Goal: Check status

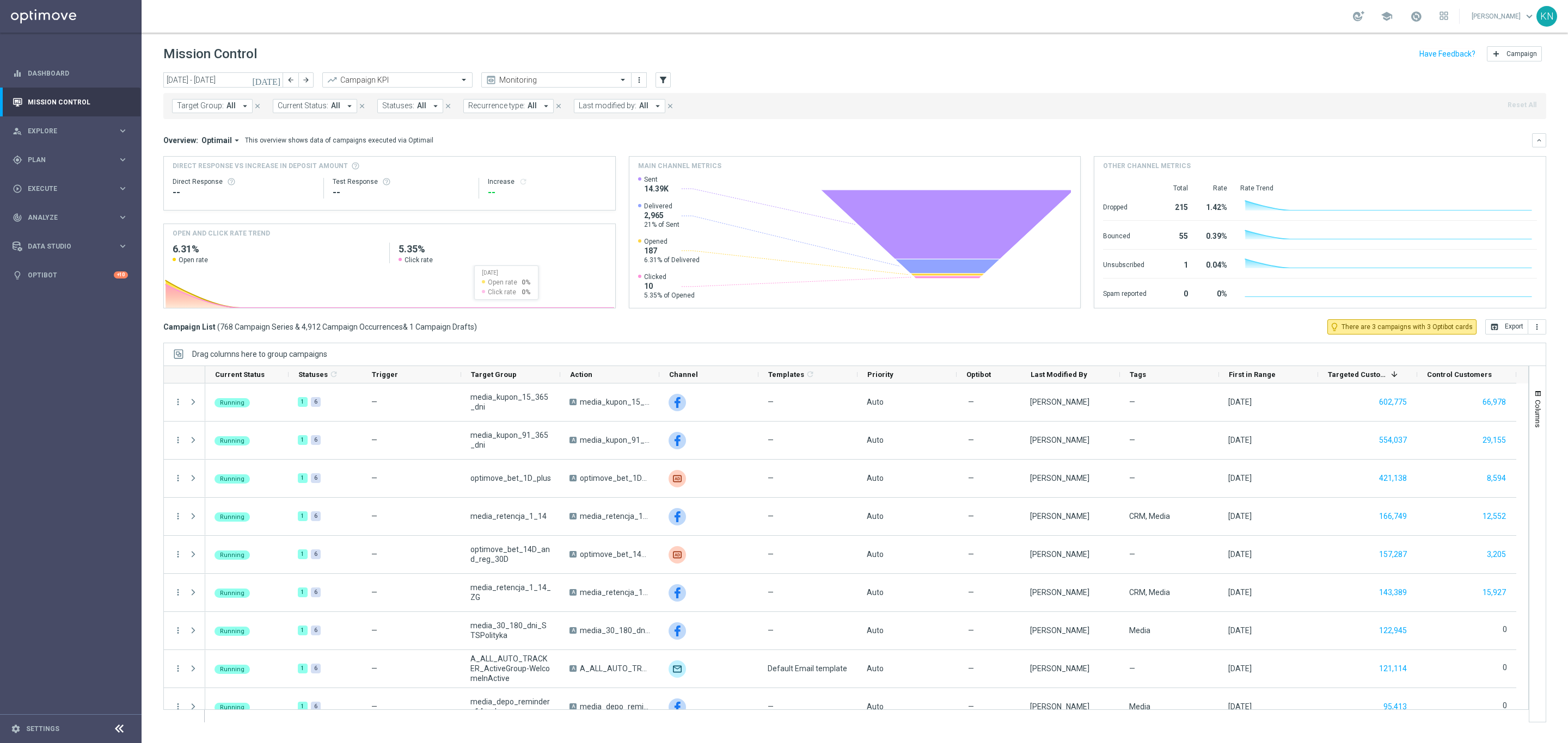
click at [213, 100] on button "Target Group: All arrow_drop_down" at bounding box center [212, 105] width 81 height 14
click at [235, 174] on label "A_NH-MED_TARGET_OFFER_PLANSZA_POLFIN_050925" at bounding box center [272, 175] width 166 height 7
type input "A_NH-MED_TARGET_OFFER_PLANSZA_POLFIN_050925"
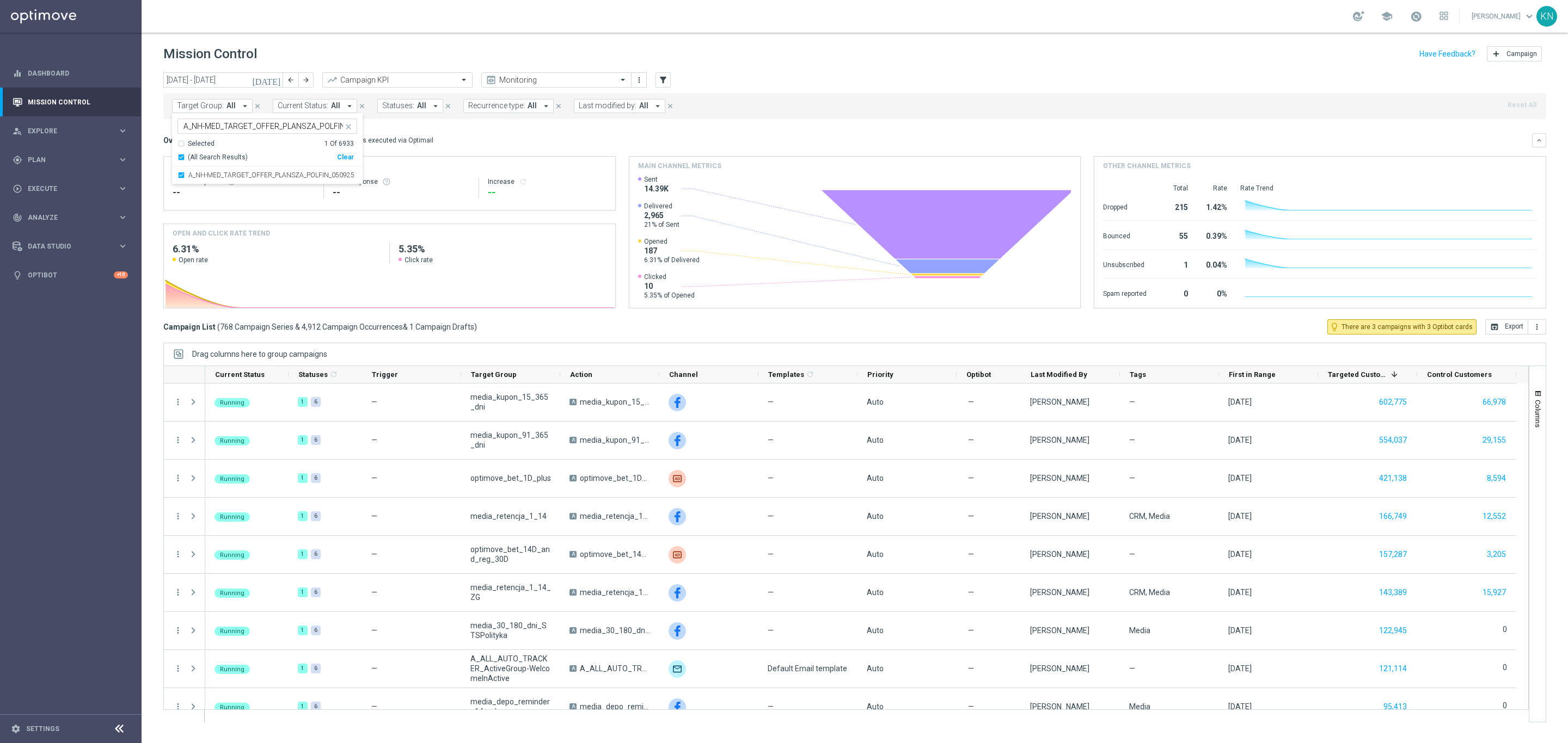
click at [570, 141] on div "Overview: Optimail arrow_drop_down This overview shows data of campaigns execut…" at bounding box center [848, 140] width 1369 height 10
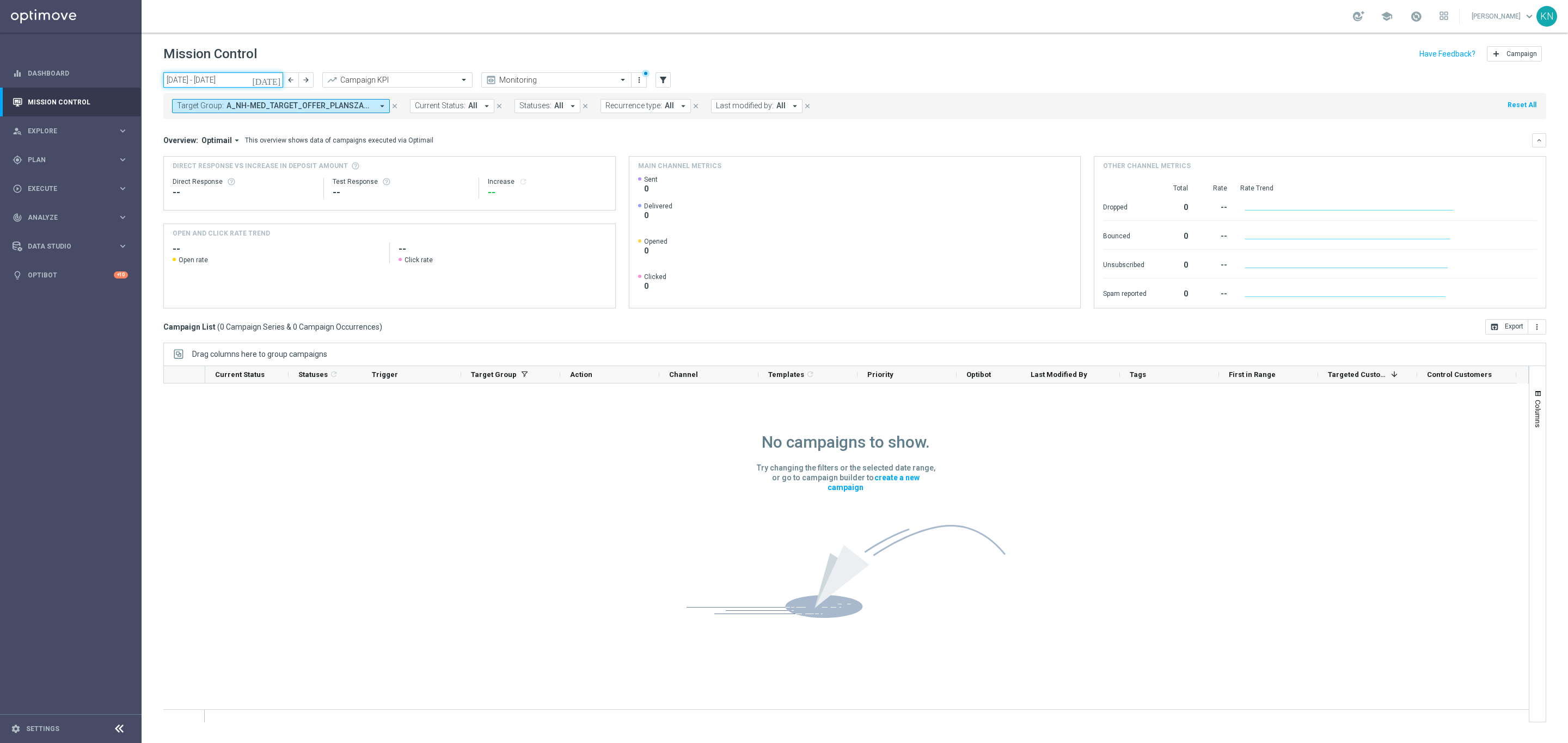
click at [252, 78] on input "08 Sep 2025 - 14 Sep 2025" at bounding box center [223, 80] width 120 height 15
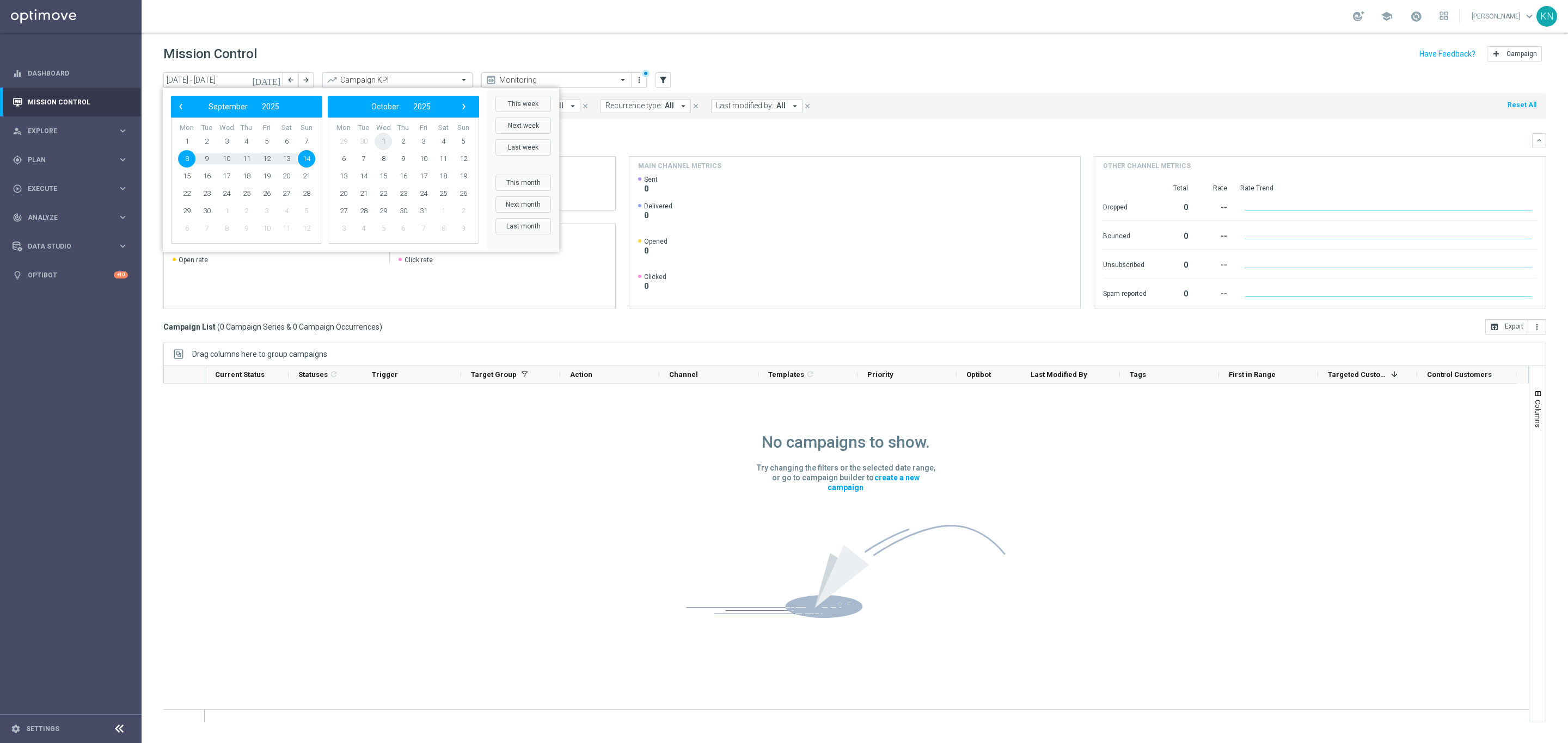
click at [382, 139] on span "1" at bounding box center [383, 141] width 17 height 17
click at [271, 159] on span "10" at bounding box center [267, 159] width 17 height 17
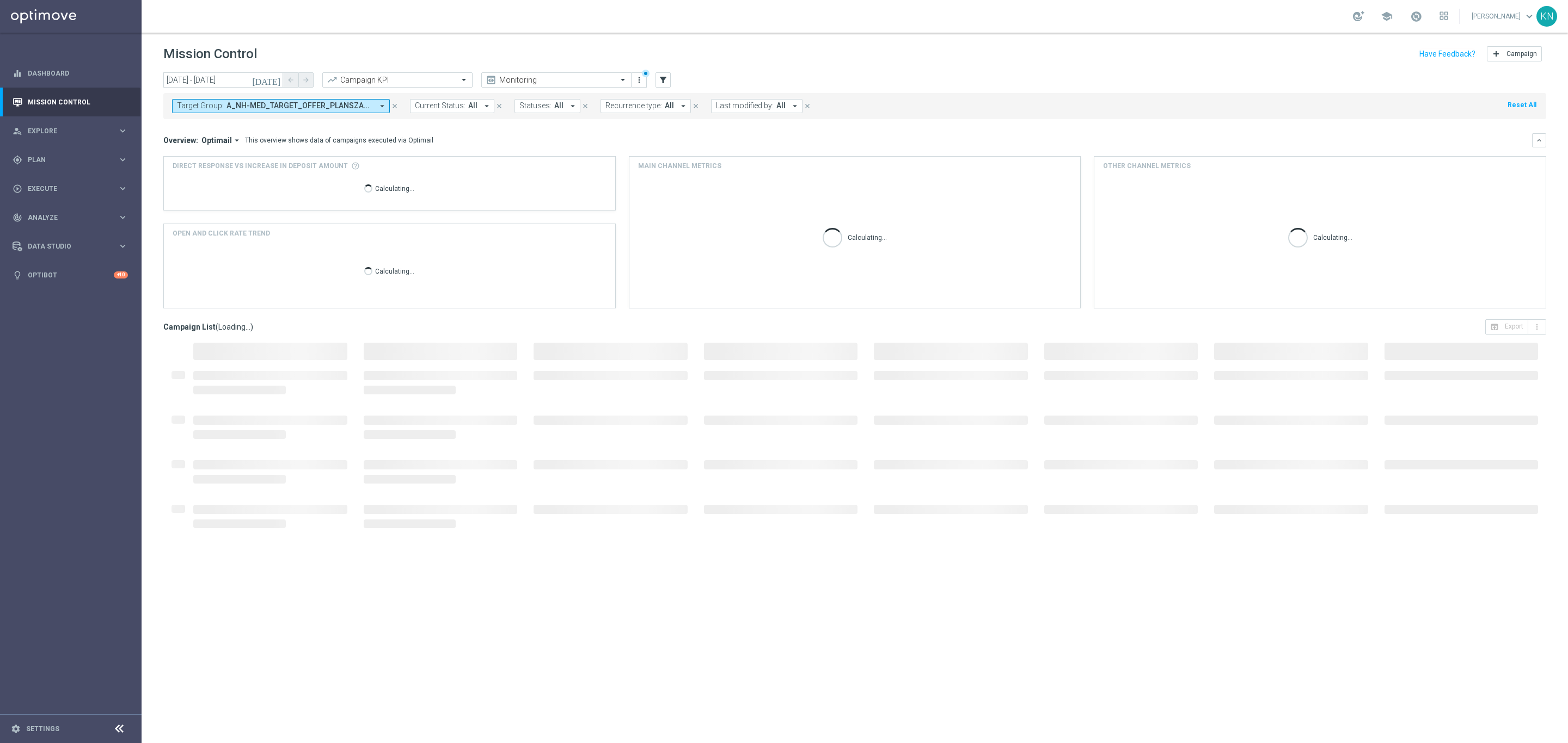
click at [485, 142] on div "Overview: Optimail arrow_drop_down This overview shows data of campaigns execut…" at bounding box center [848, 140] width 1369 height 10
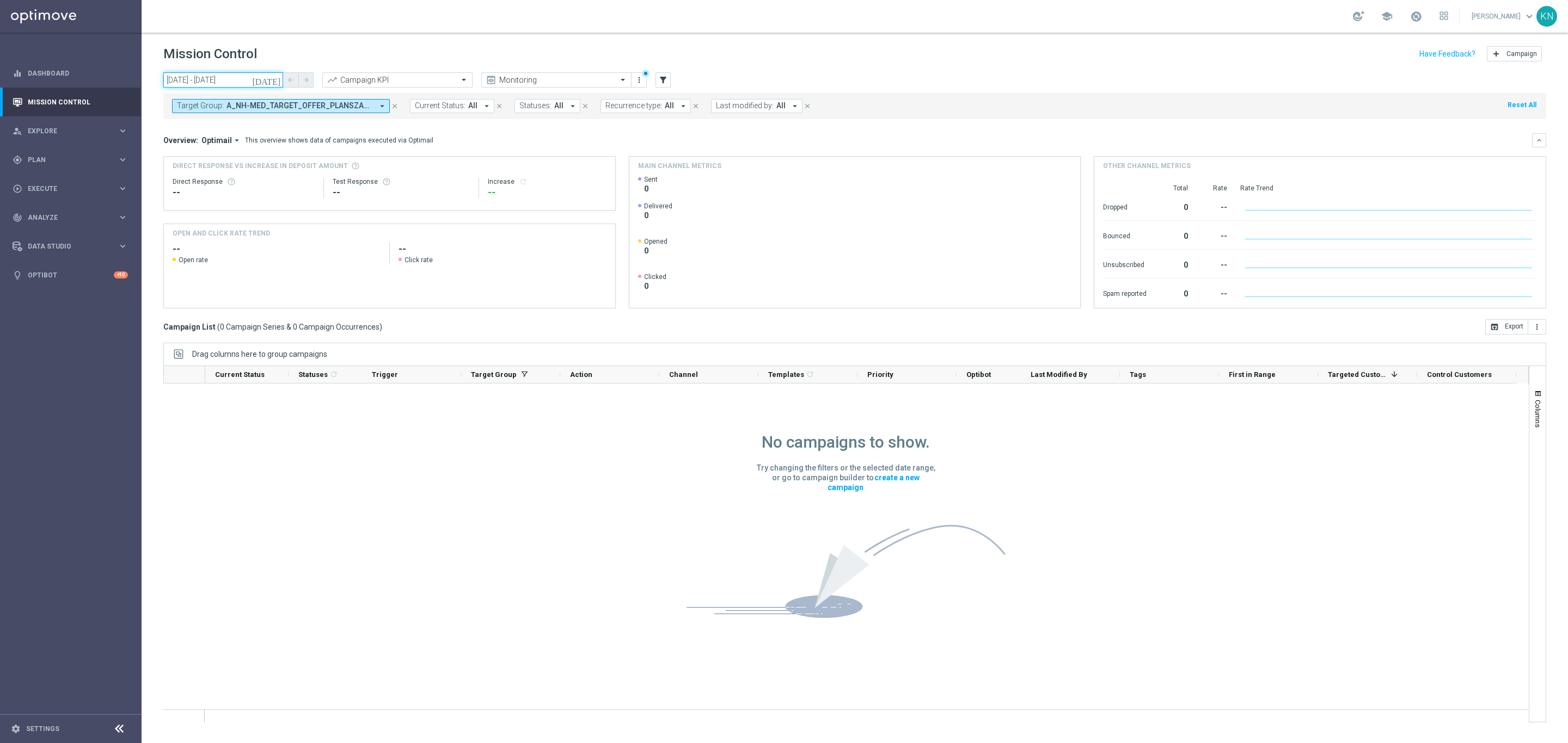
click at [255, 75] on input "01 Oct 2025 - 10 Oct 2025" at bounding box center [223, 80] width 120 height 15
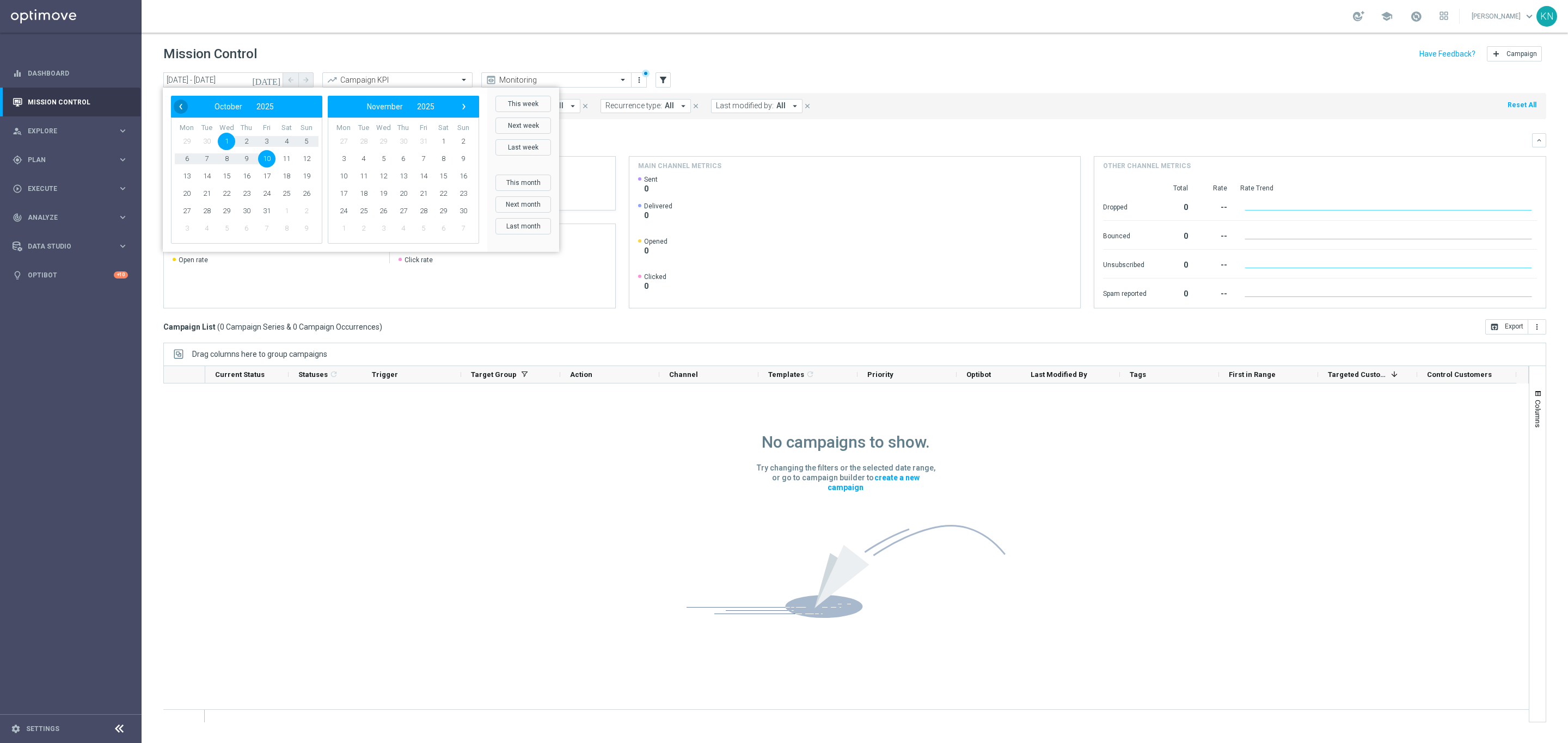
click at [177, 104] on span "‹" at bounding box center [180, 106] width 14 height 14
click at [186, 141] on span "1" at bounding box center [186, 141] width 17 height 17
click at [208, 160] on span "9" at bounding box center [207, 159] width 17 height 17
type input "01 Sep 2025 - 09 Sep 2025"
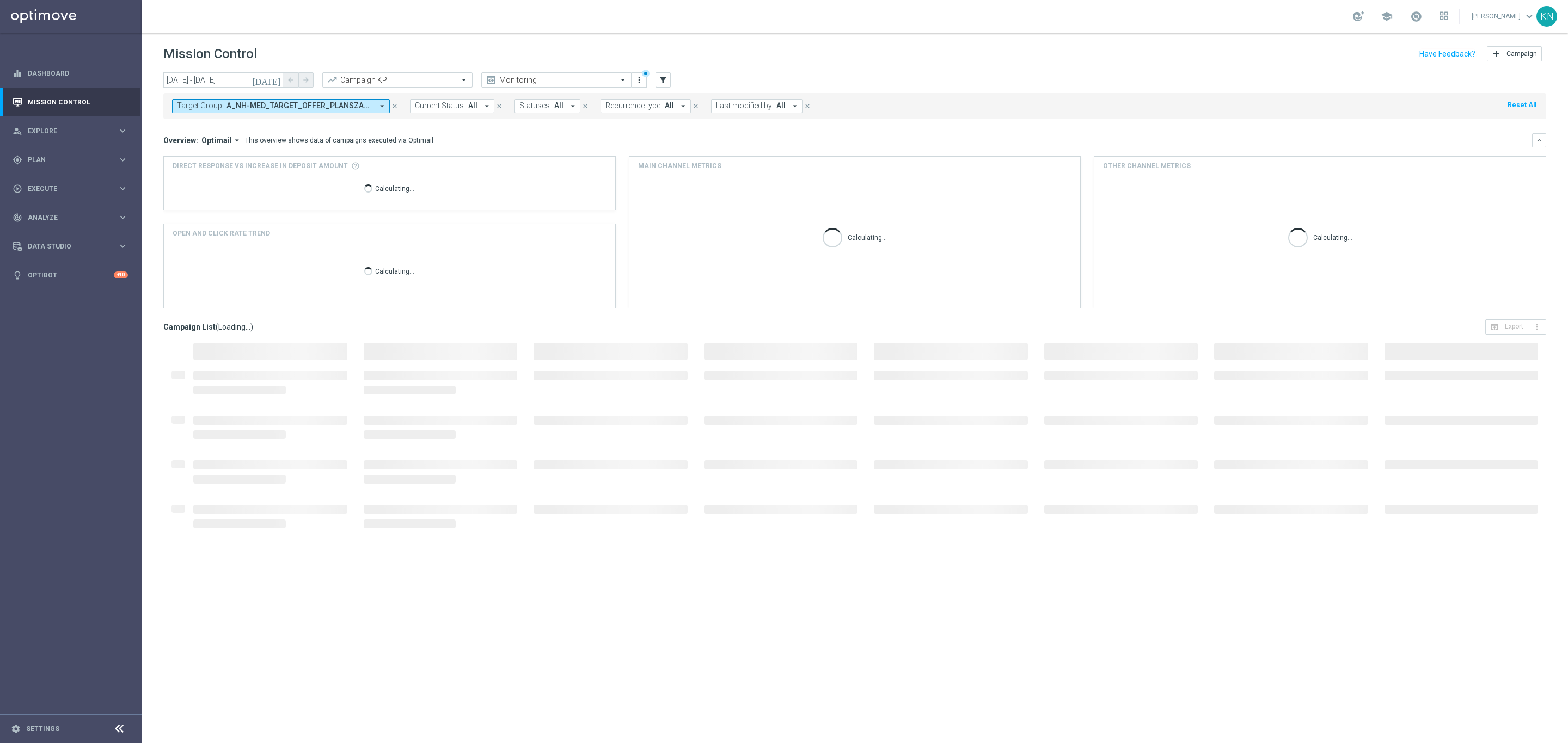
click at [580, 143] on div "Overview: Optimail arrow_drop_down This overview shows data of campaigns execut…" at bounding box center [848, 140] width 1369 height 10
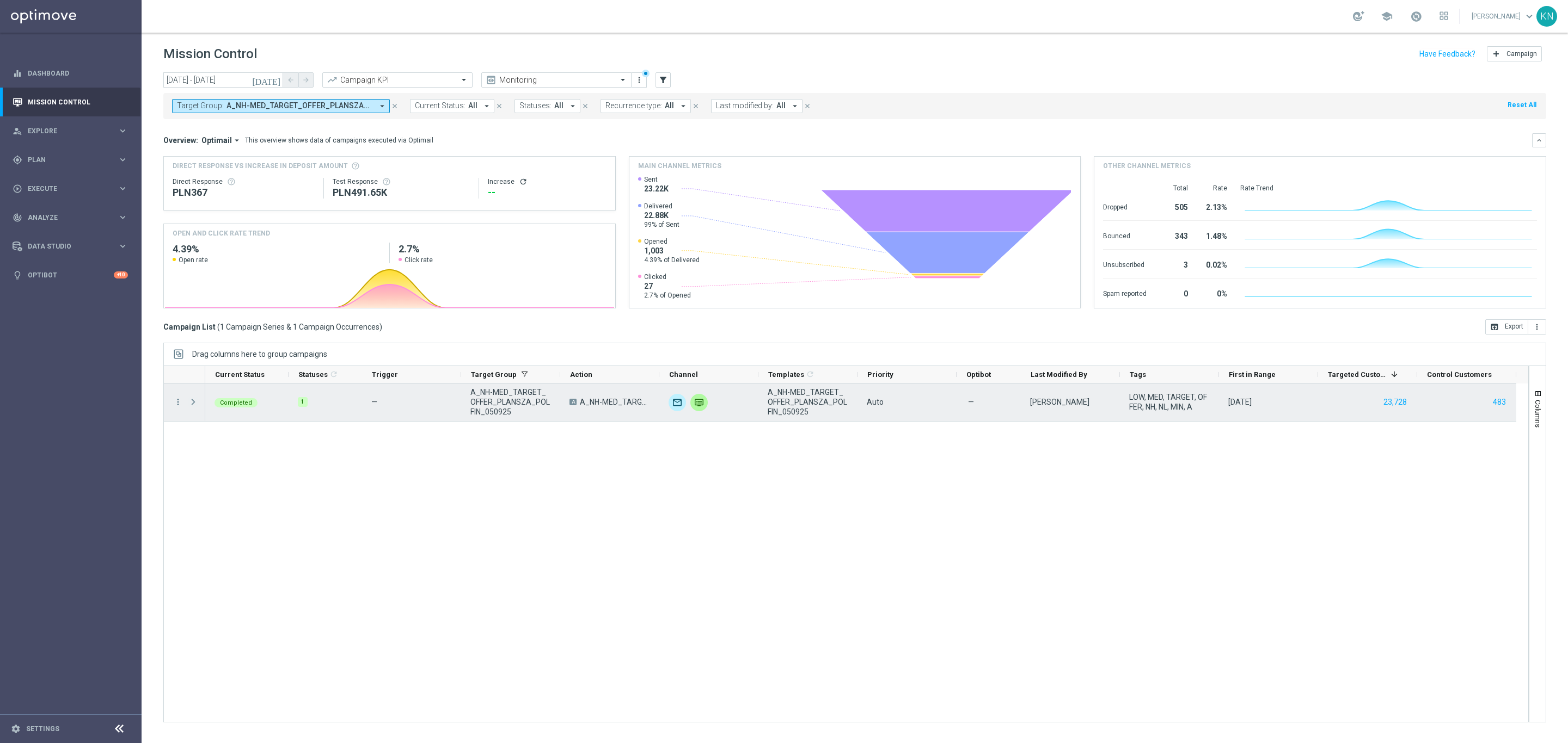
click at [197, 402] on span "Press SPACE to select this row." at bounding box center [194, 402] width 10 height 8
click at [174, 405] on icon "more_vert" at bounding box center [178, 403] width 10 height 10
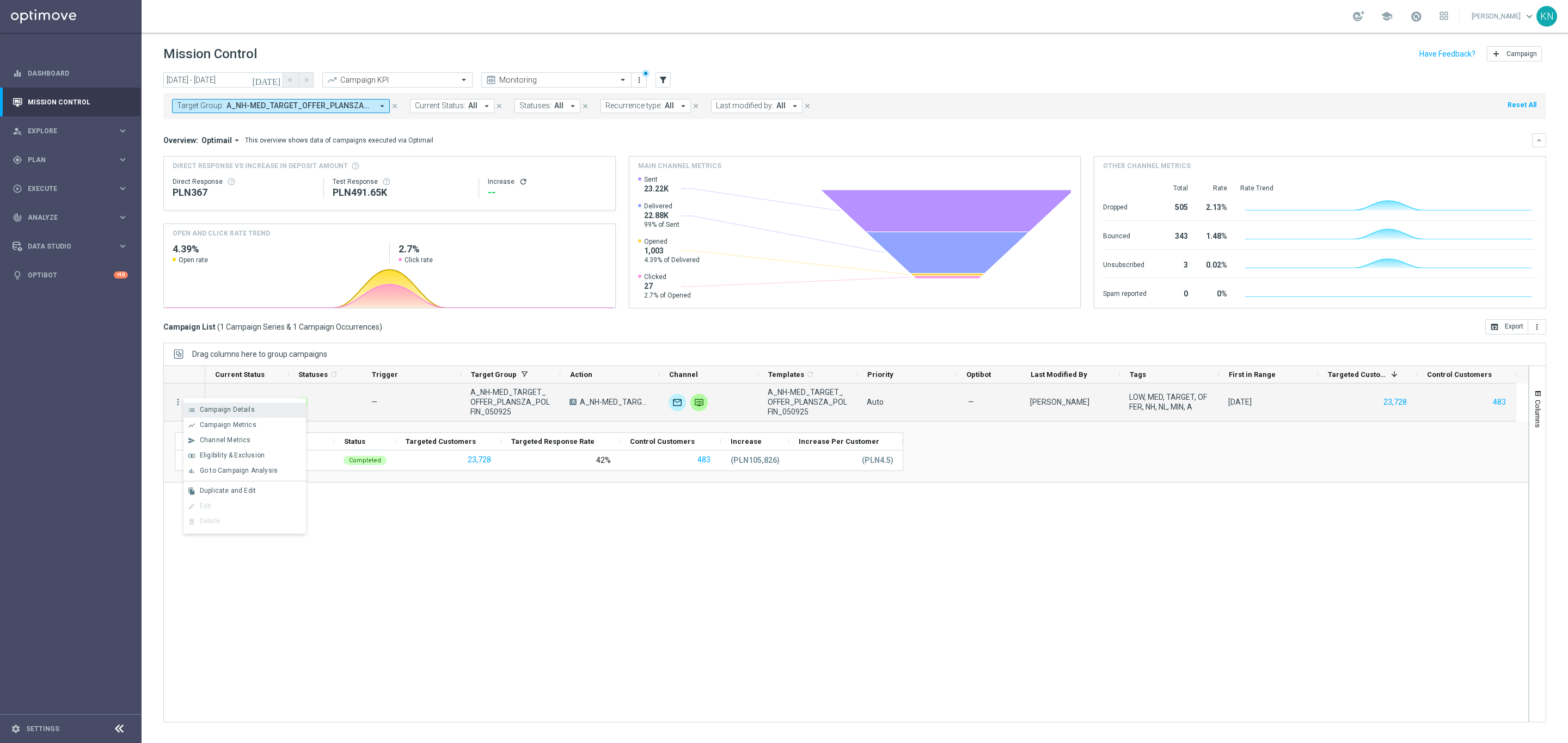
click at [260, 412] on div "Campaign Details" at bounding box center [251, 409] width 101 height 7
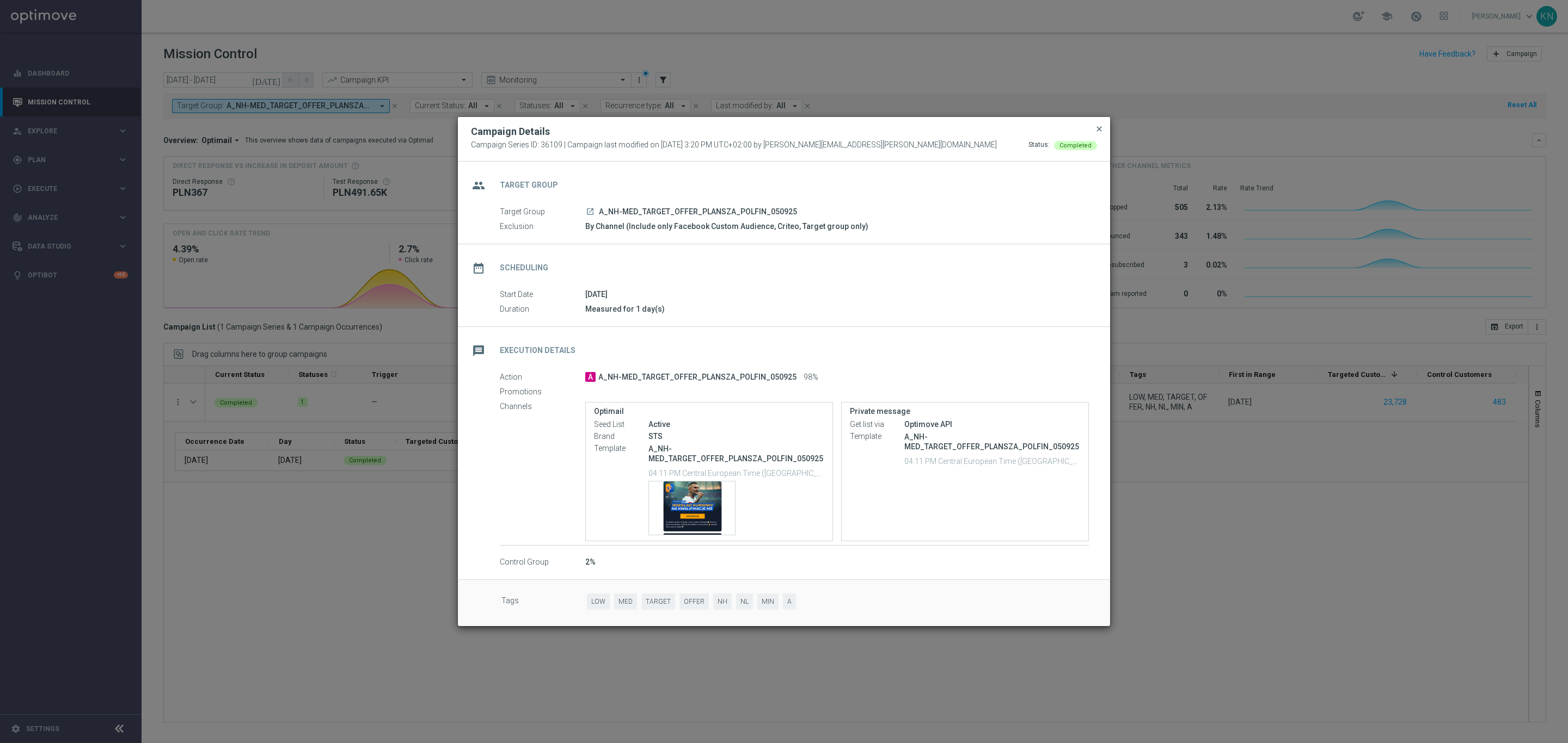
click at [1100, 129] on span "close" at bounding box center [1099, 129] width 8 height 8
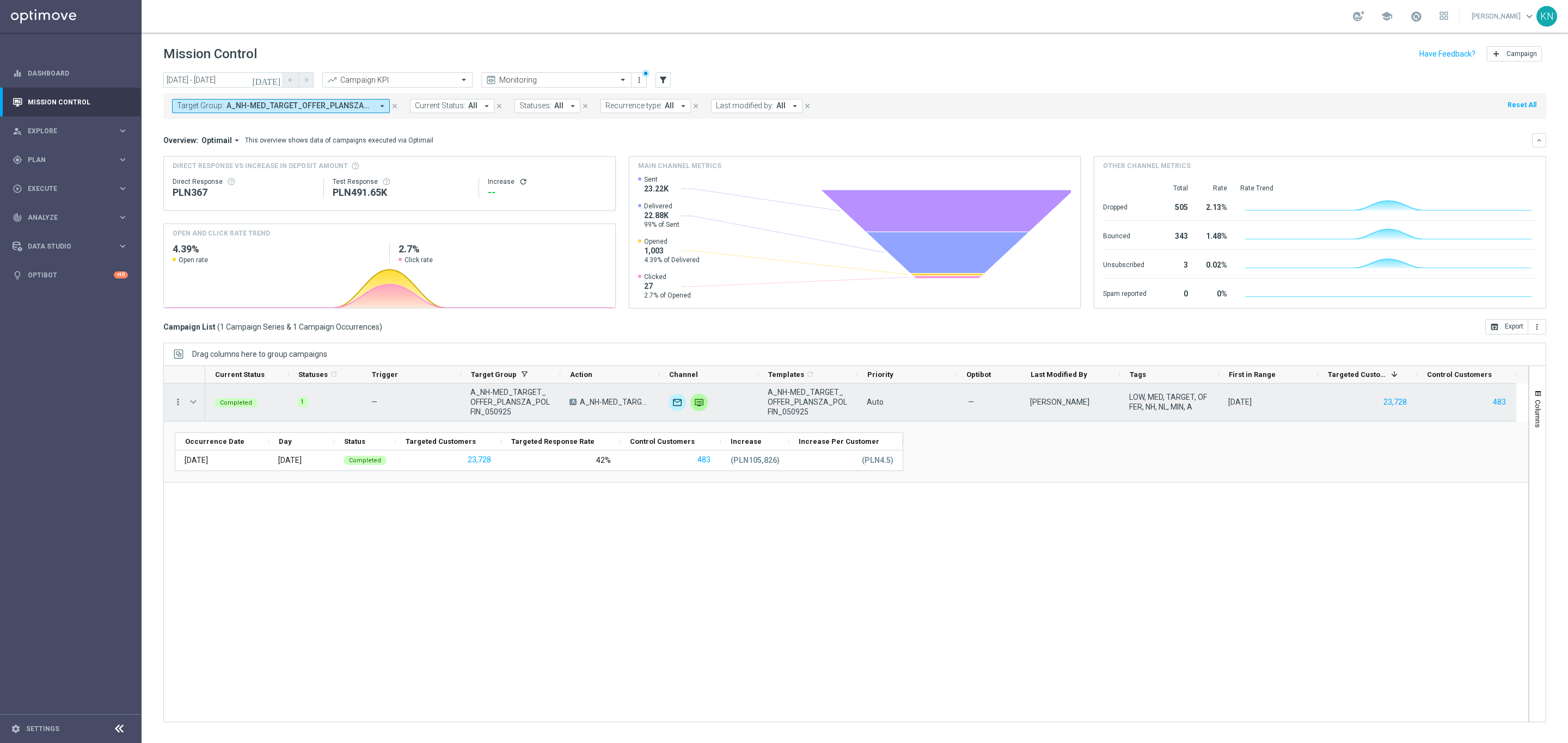
click at [174, 402] on icon "more_vert" at bounding box center [178, 403] width 10 height 10
click at [253, 437] on div "Channel Metrics" at bounding box center [251, 440] width 101 height 7
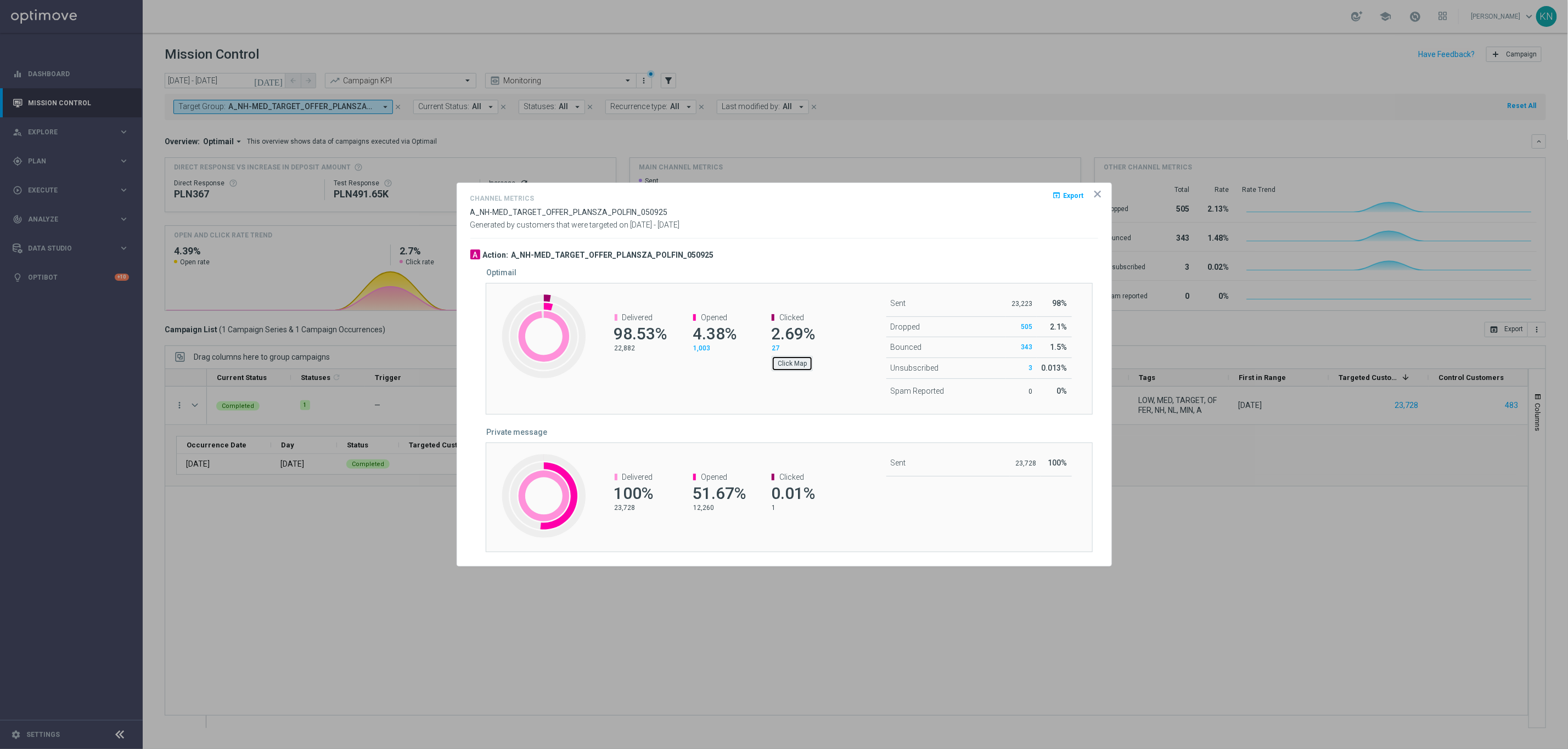
click at [793, 366] on button "Click Map" at bounding box center [792, 363] width 41 height 15
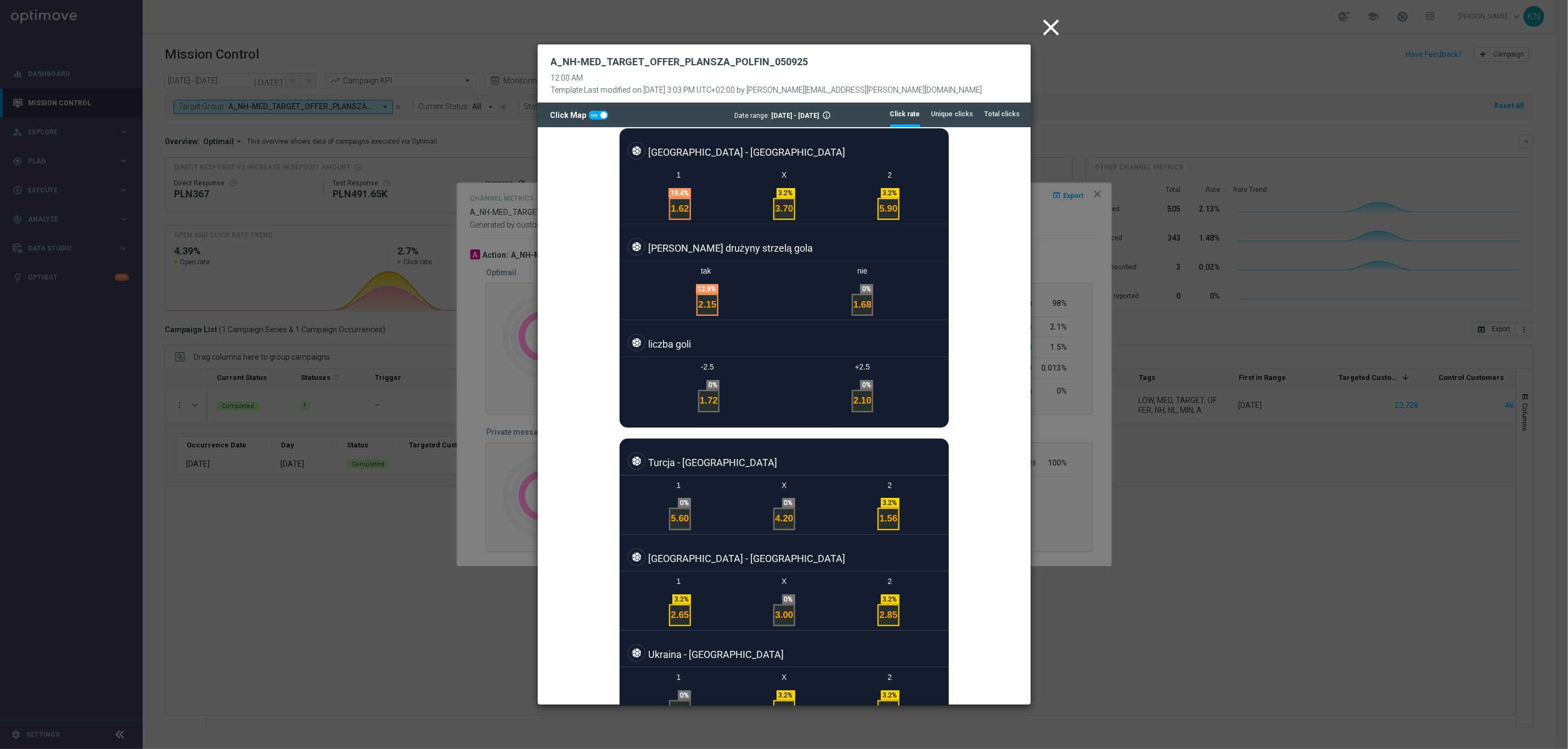
scroll to position [310, 0]
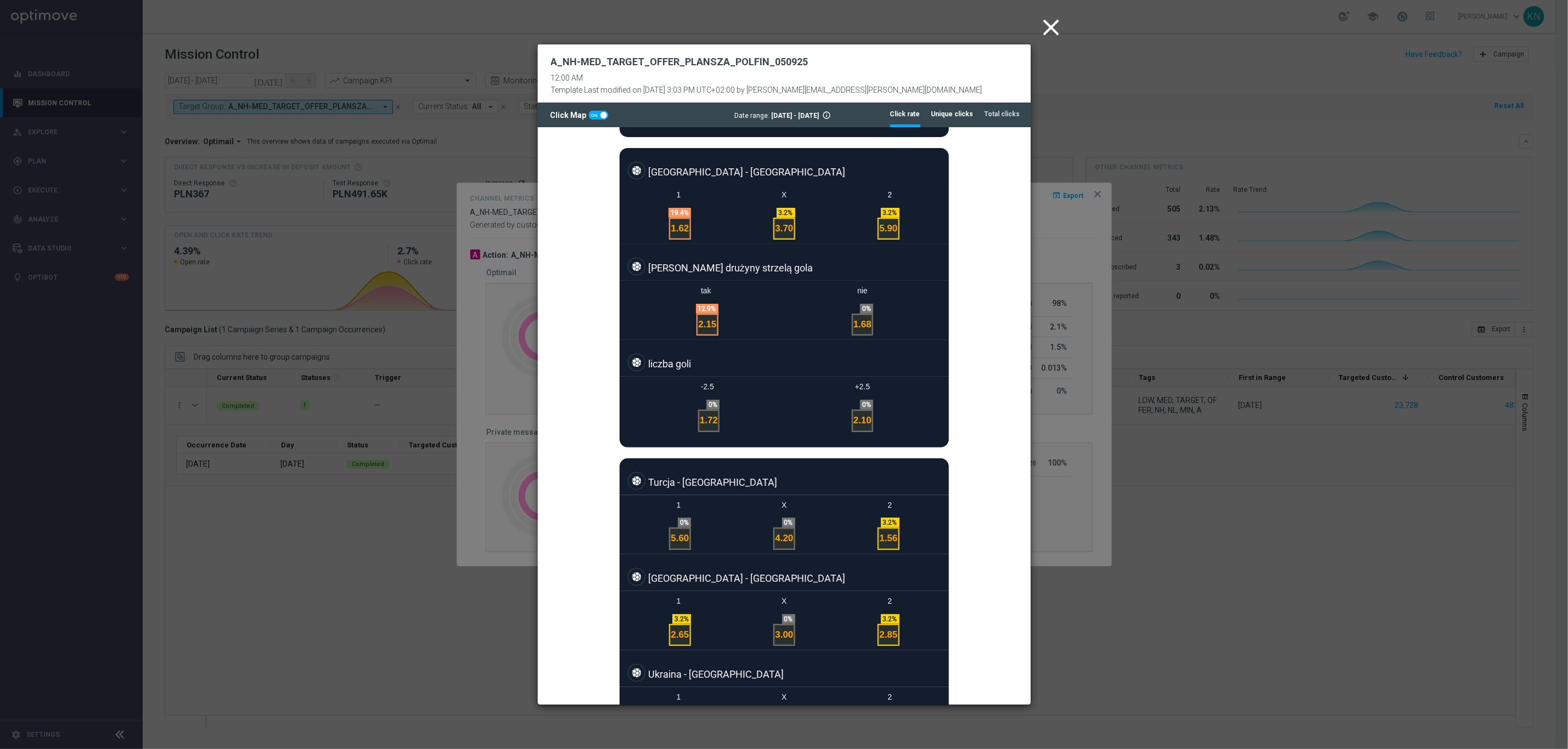
click at [955, 112] on tab-header "Unique clicks" at bounding box center [952, 114] width 42 height 9
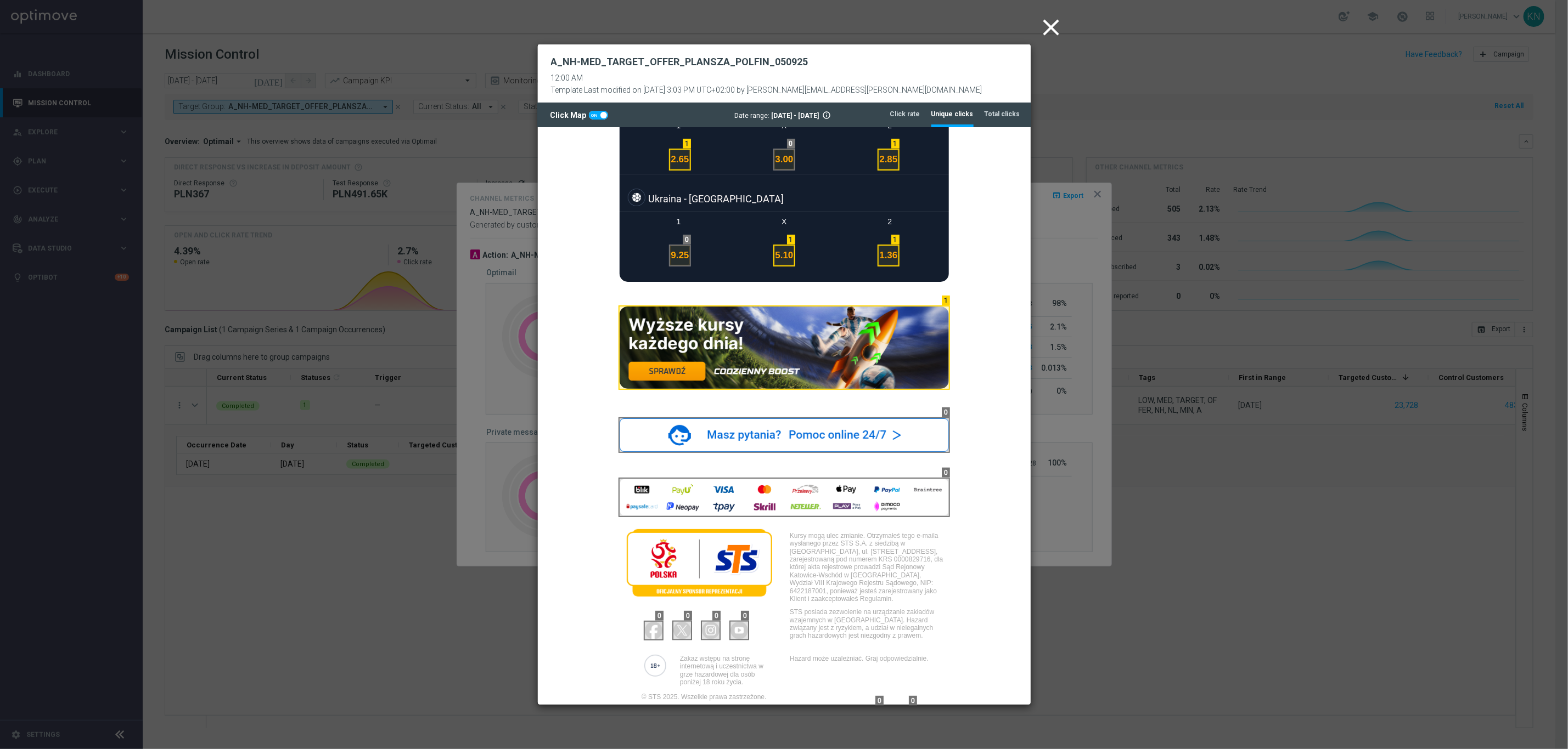
scroll to position [803, 0]
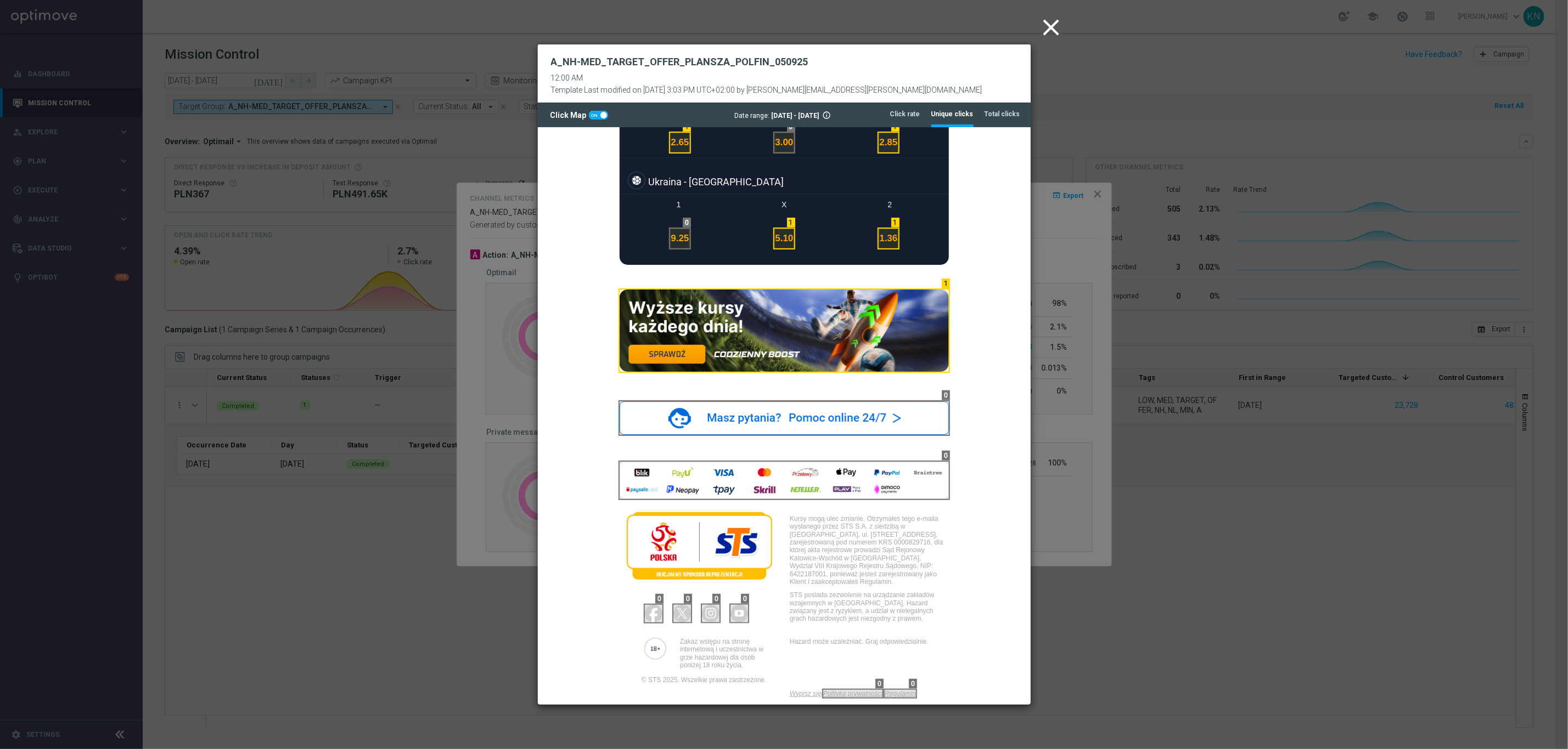
click at [1047, 38] on icon "close" at bounding box center [1051, 27] width 28 height 28
